Goal: Task Accomplishment & Management: Complete application form

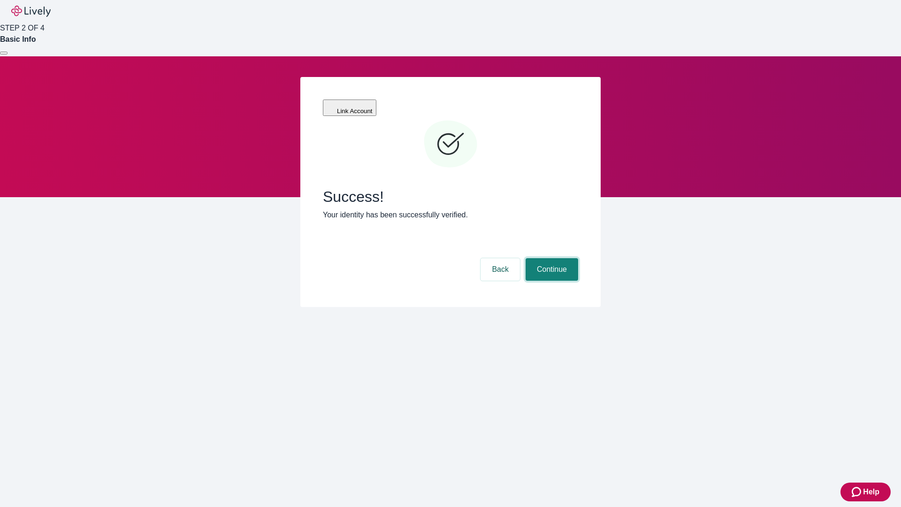
click at [550, 258] on button "Continue" at bounding box center [552, 269] width 53 height 23
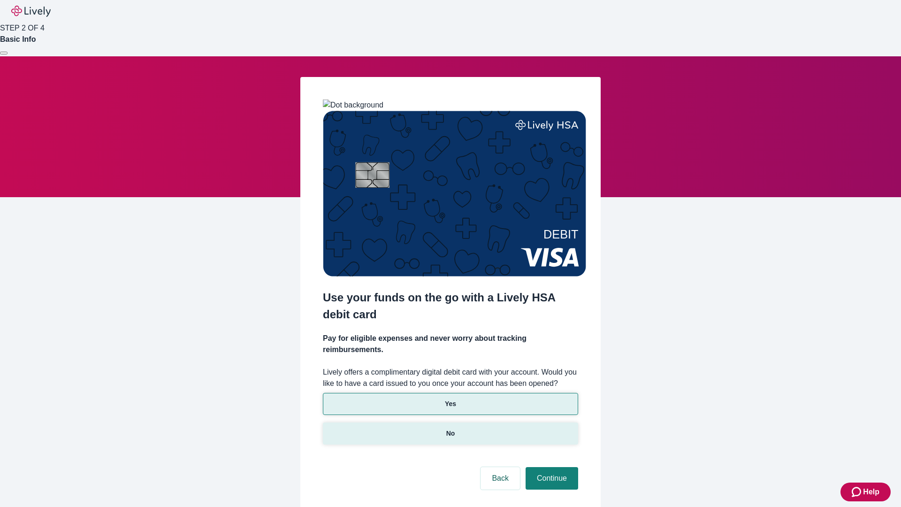
click at [450, 428] on p "No" at bounding box center [450, 433] width 9 height 10
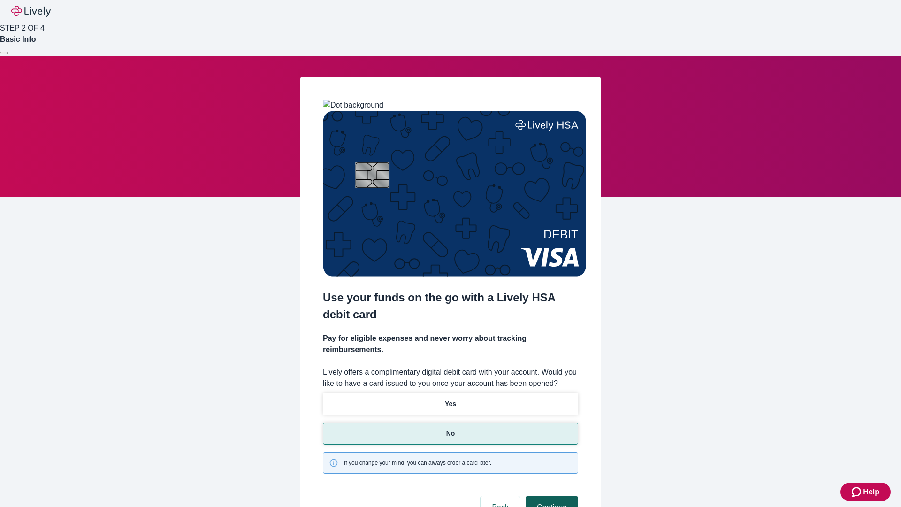
click at [550, 496] on button "Continue" at bounding box center [552, 507] width 53 height 23
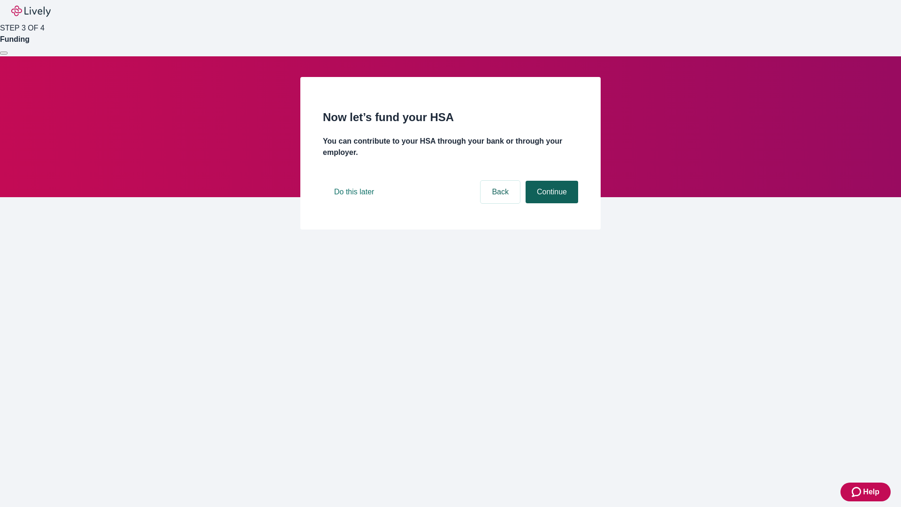
click at [550, 203] on button "Continue" at bounding box center [552, 192] width 53 height 23
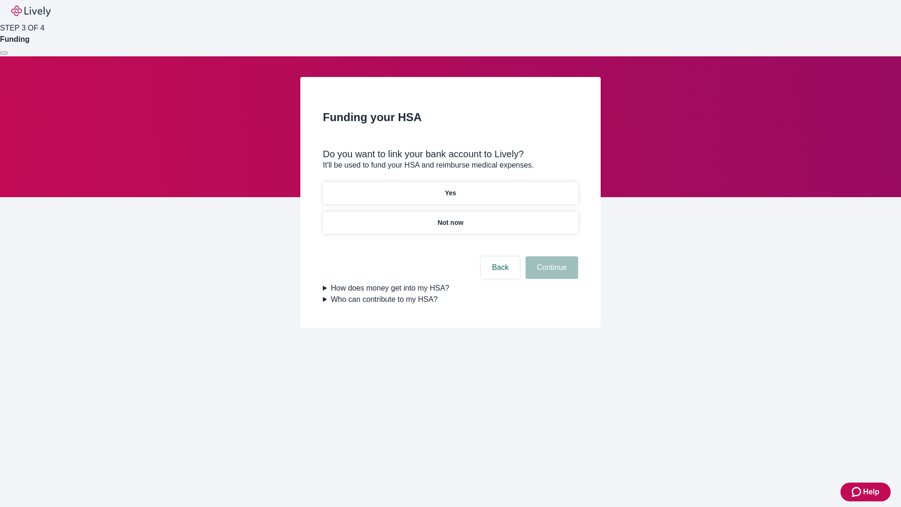
click at [450, 188] on p "Yes" at bounding box center [450, 193] width 11 height 10
click at [550, 256] on button "Continue" at bounding box center [552, 267] width 53 height 23
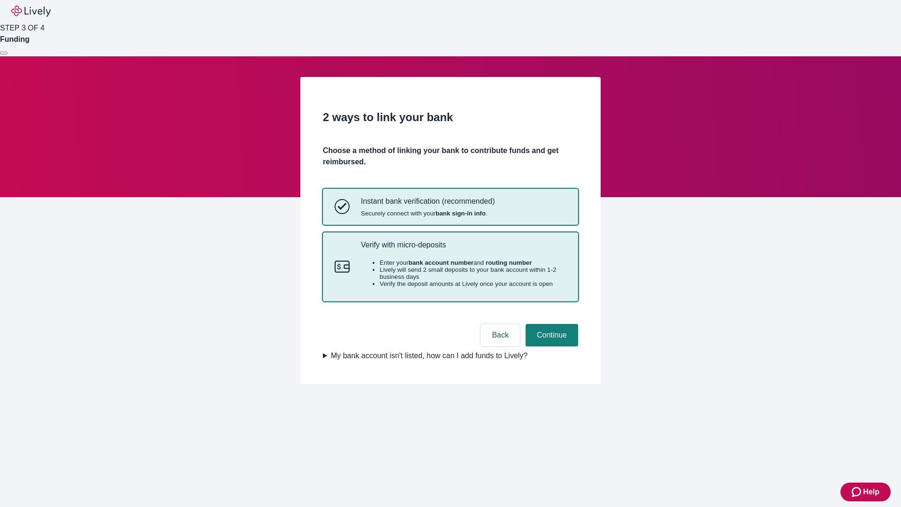
click at [463, 249] on p "Verify with micro-deposits" at bounding box center [464, 244] width 206 height 9
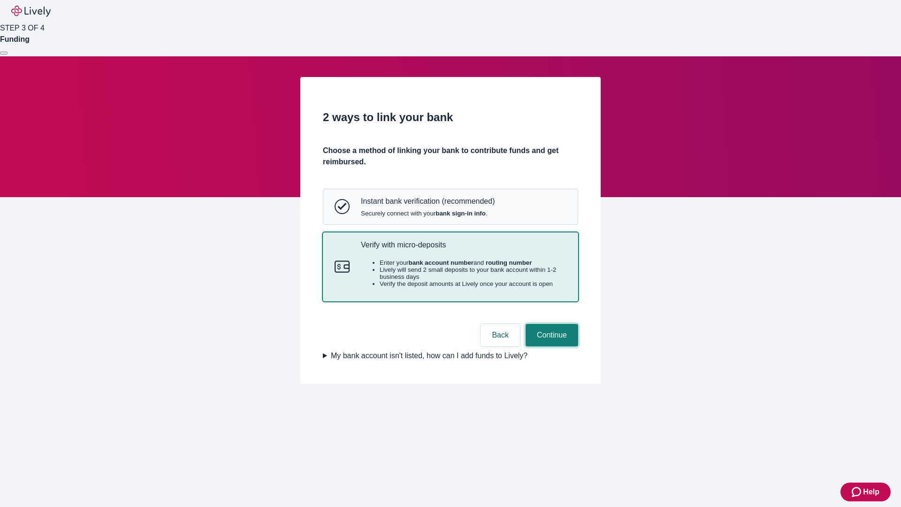
click at [550, 346] on button "Continue" at bounding box center [552, 335] width 53 height 23
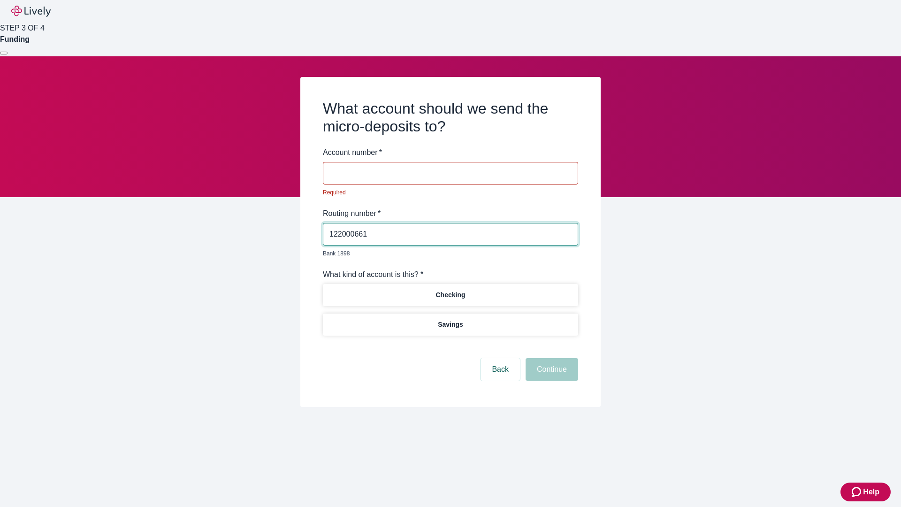
type input "122000661"
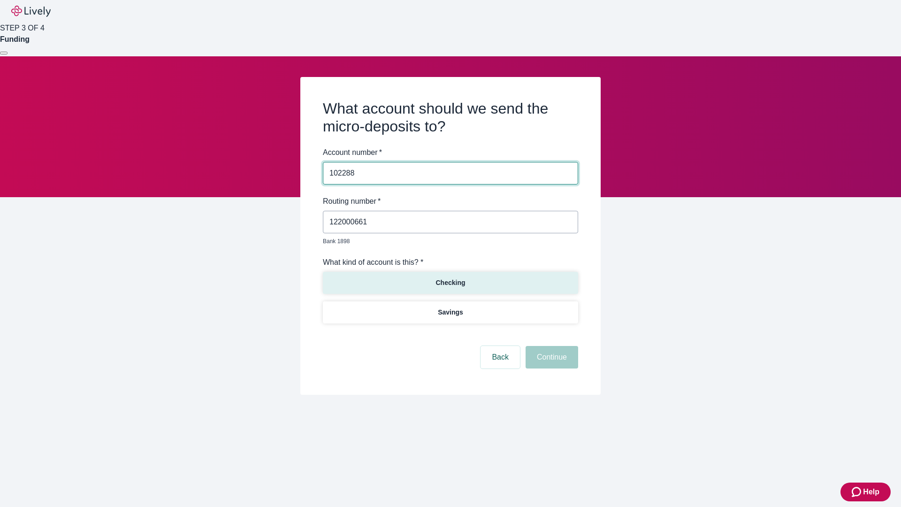
type input "102288"
click at [450, 278] on p "Checking" at bounding box center [450, 283] width 30 height 10
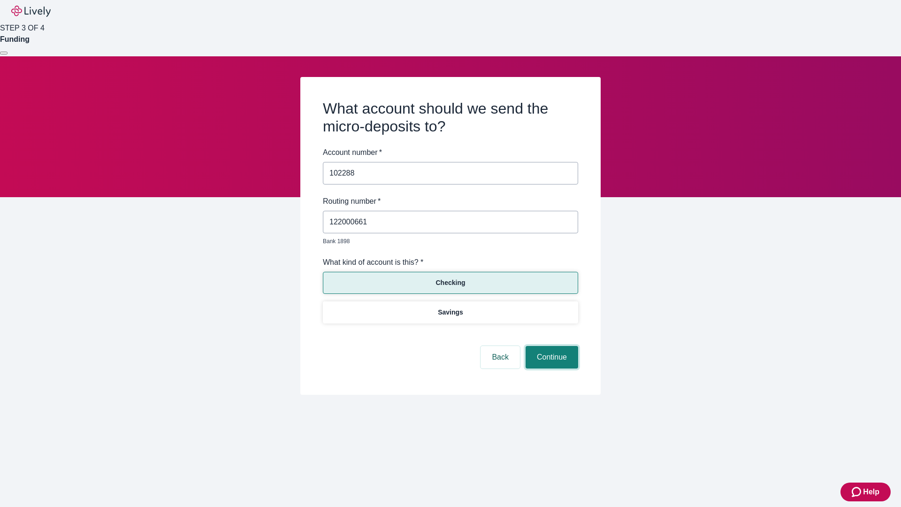
click at [550, 346] on button "Continue" at bounding box center [552, 357] width 53 height 23
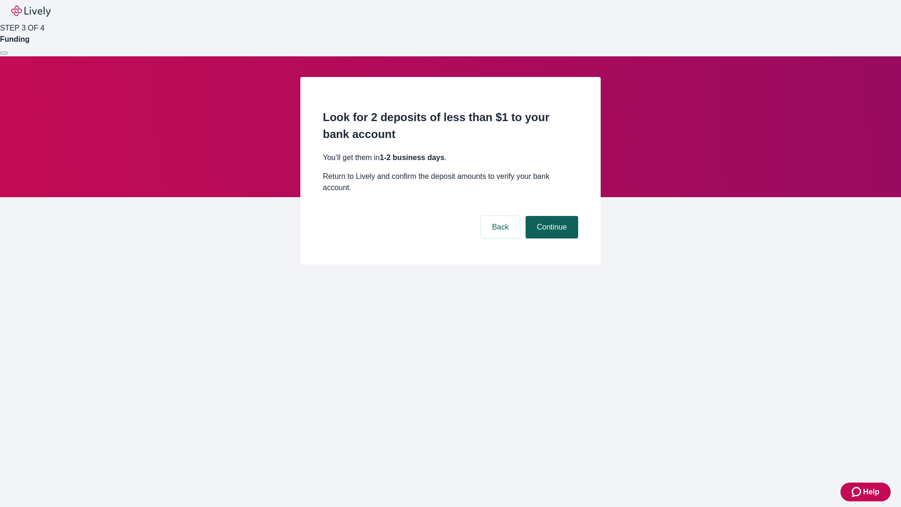
click at [550, 216] on button "Continue" at bounding box center [552, 227] width 53 height 23
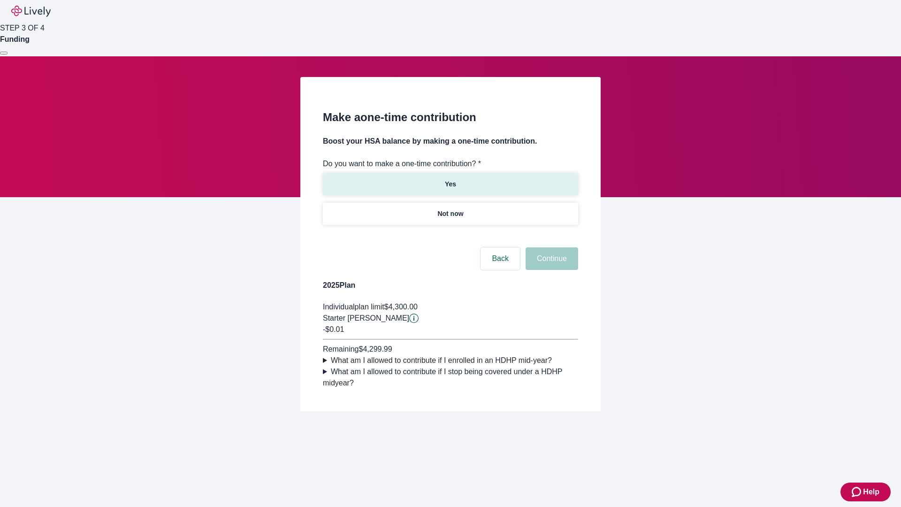
click at [450, 179] on p "Yes" at bounding box center [450, 184] width 11 height 10
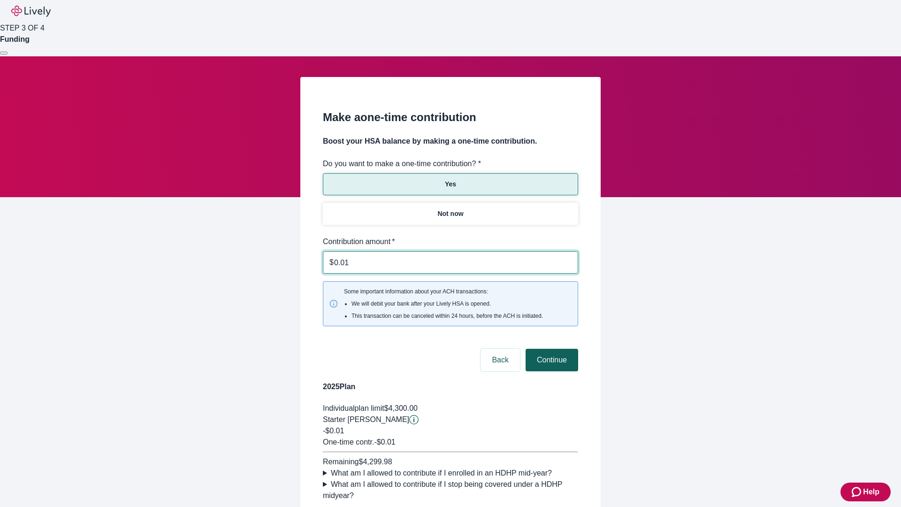
type input "0.01"
click at [550, 349] on button "Continue" at bounding box center [552, 360] width 53 height 23
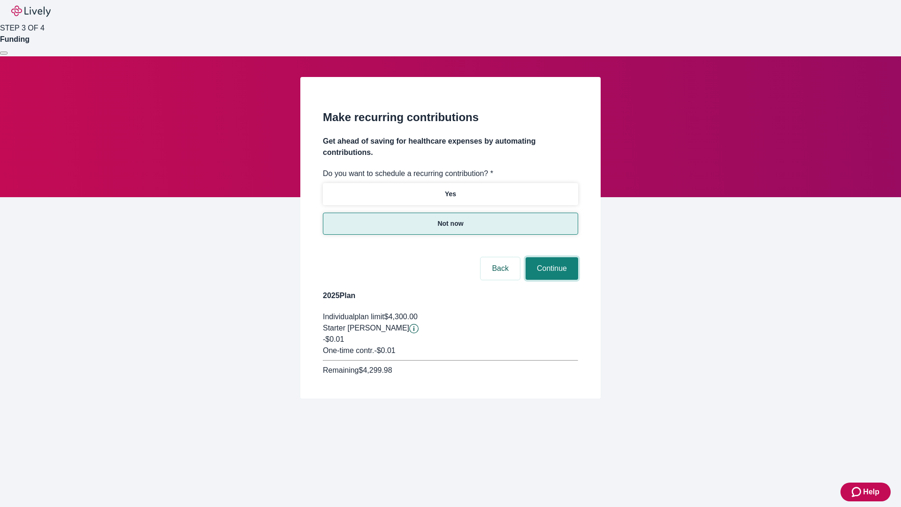
click at [550, 257] on button "Continue" at bounding box center [552, 268] width 53 height 23
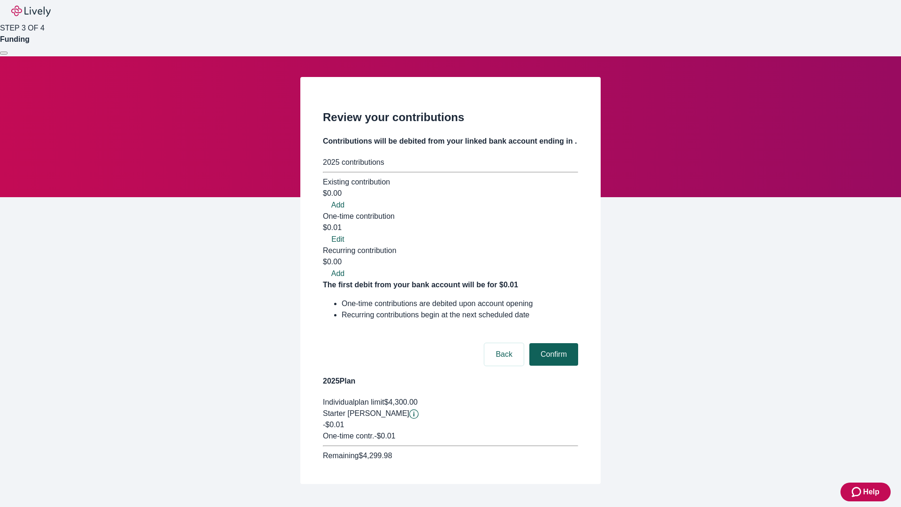
click at [552, 343] on button "Confirm" at bounding box center [553, 354] width 49 height 23
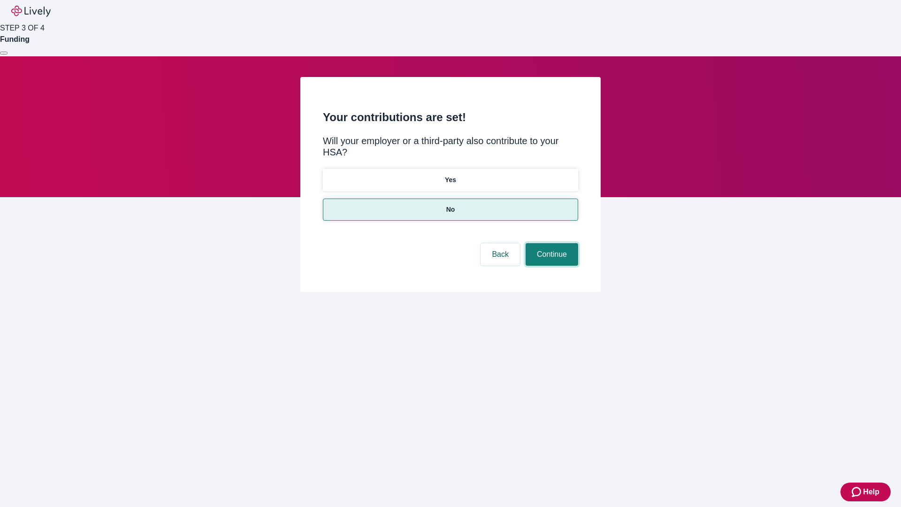
click at [550, 243] on button "Continue" at bounding box center [552, 254] width 53 height 23
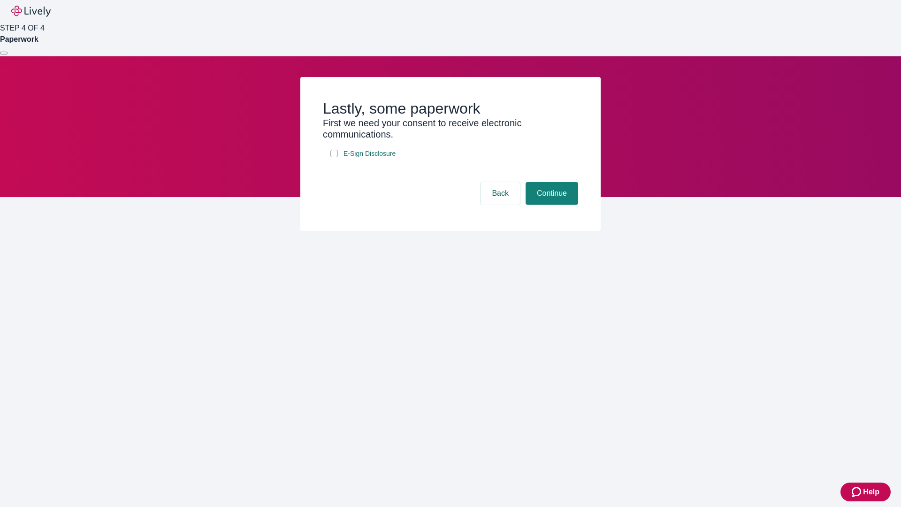
click at [334, 157] on input "E-Sign Disclosure" at bounding box center [334, 154] width 8 height 8
checkbox input "true"
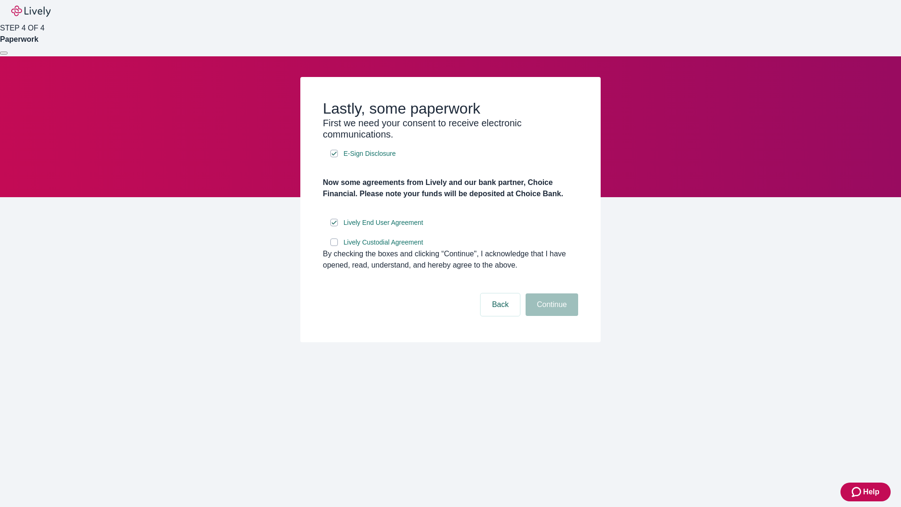
click at [334, 246] on input "Lively Custodial Agreement" at bounding box center [334, 242] width 8 height 8
checkbox input "true"
click at [550, 316] on button "Continue" at bounding box center [552, 304] width 53 height 23
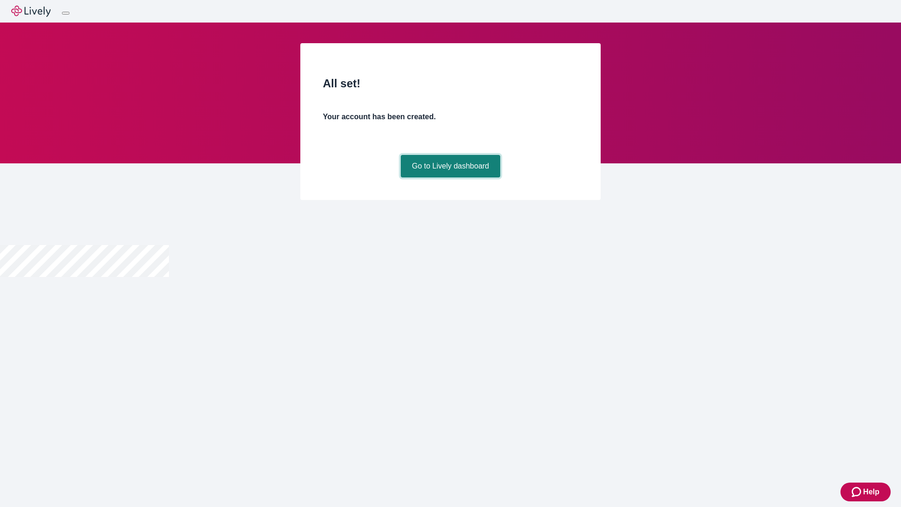
click at [450, 177] on link "Go to Lively dashboard" at bounding box center [451, 166] width 100 height 23
